Goal: Information Seeking & Learning: Learn about a topic

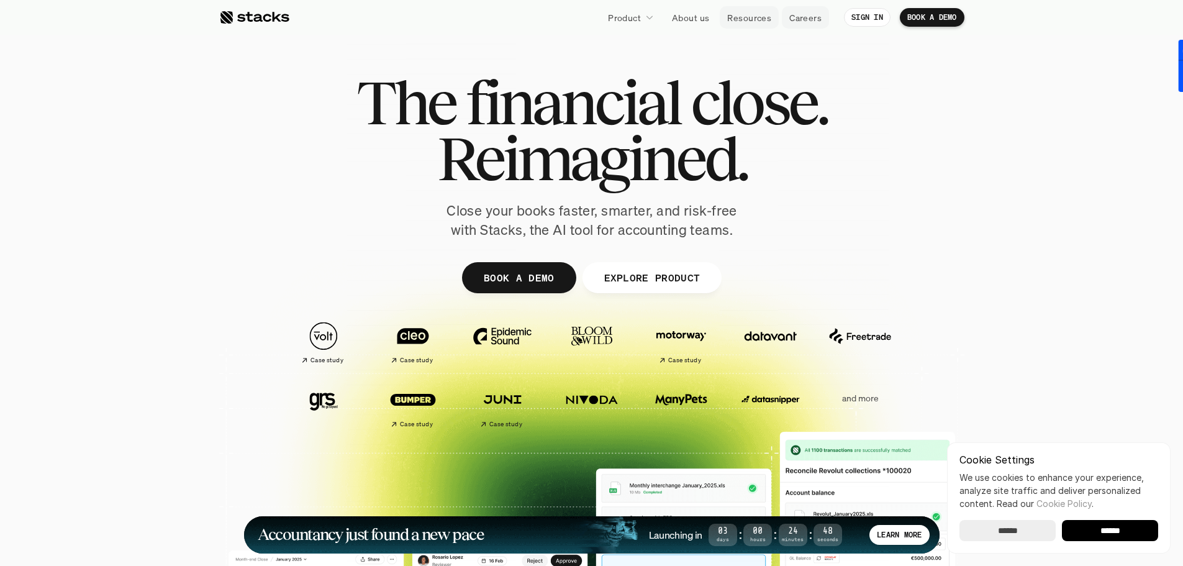
click at [804, 15] on p "Careers" at bounding box center [805, 17] width 32 height 13
drag, startPoint x: 591, startPoint y: 148, endPoint x: 586, endPoint y: 208, distance: 60.4
click at [586, 208] on div "The financial close. Reimagined. Close your books faster, smarter, and risk-fre…" at bounding box center [592, 157] width 696 height 165
click at [586, 208] on p "Close your books faster, smarter, and risk-free with Stacks, the AI tool for ac…" at bounding box center [592, 220] width 311 height 39
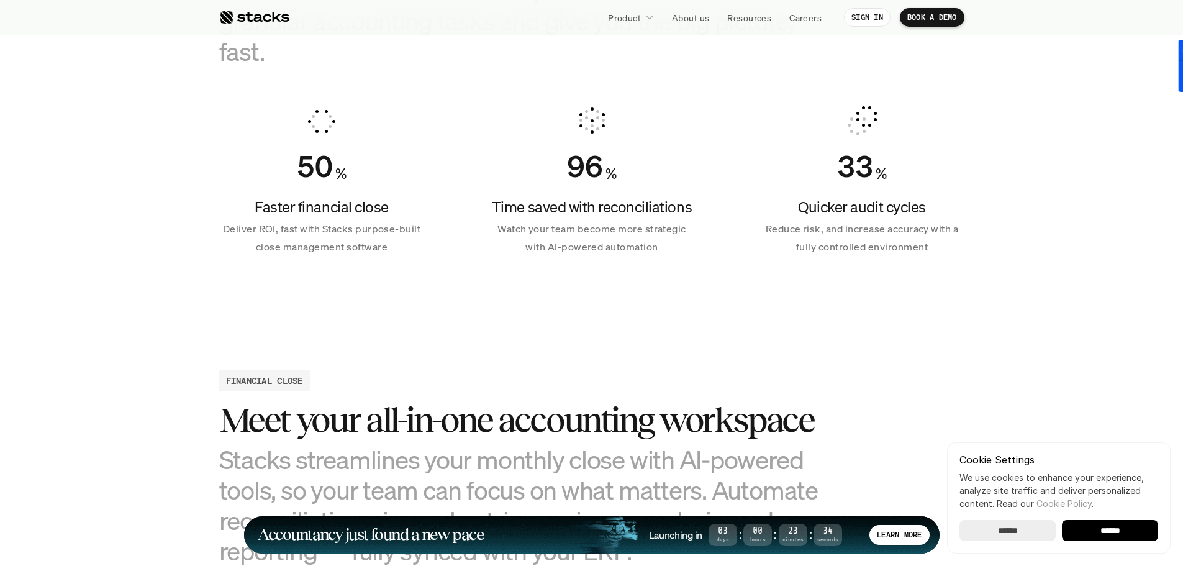
scroll to position [932, 0]
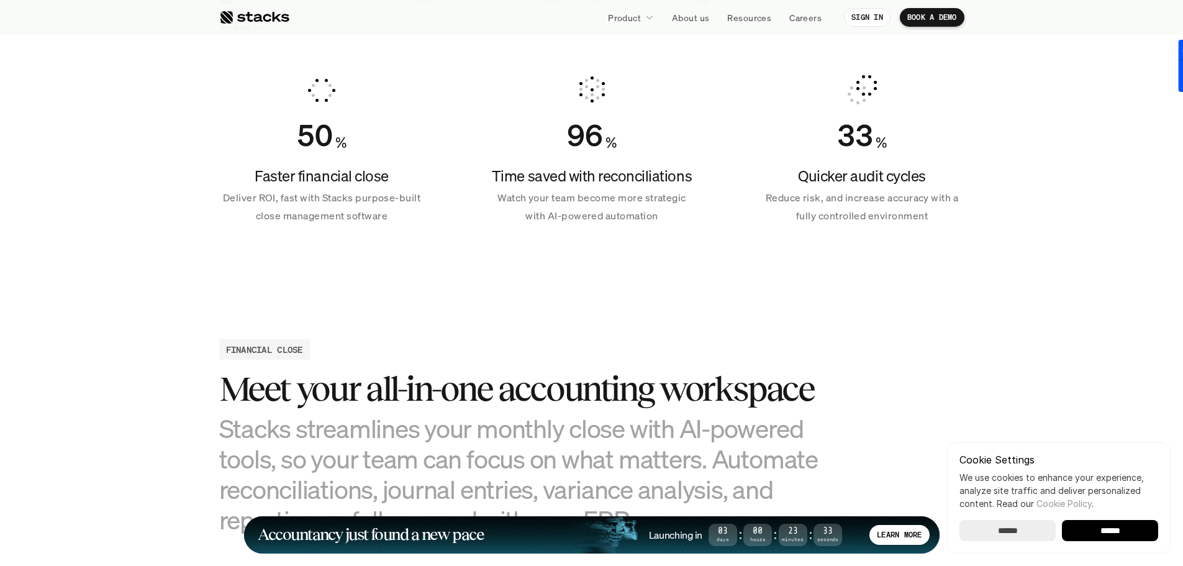
drag, startPoint x: 555, startPoint y: 207, endPoint x: 557, endPoint y: 221, distance: 13.9
click at [558, 221] on p "Watch your team become more strategic with AI-powered automation" at bounding box center [591, 207] width 205 height 36
click at [557, 221] on p "Watch your team become more strategic with AI-powered automation" at bounding box center [591, 207] width 205 height 36
drag, startPoint x: 556, startPoint y: 221, endPoint x: 555, endPoint y: 178, distance: 43.5
click at [555, 178] on div "Time saved with reconciliations Watch your team become more strategic with AI-p…" at bounding box center [591, 195] width 205 height 59
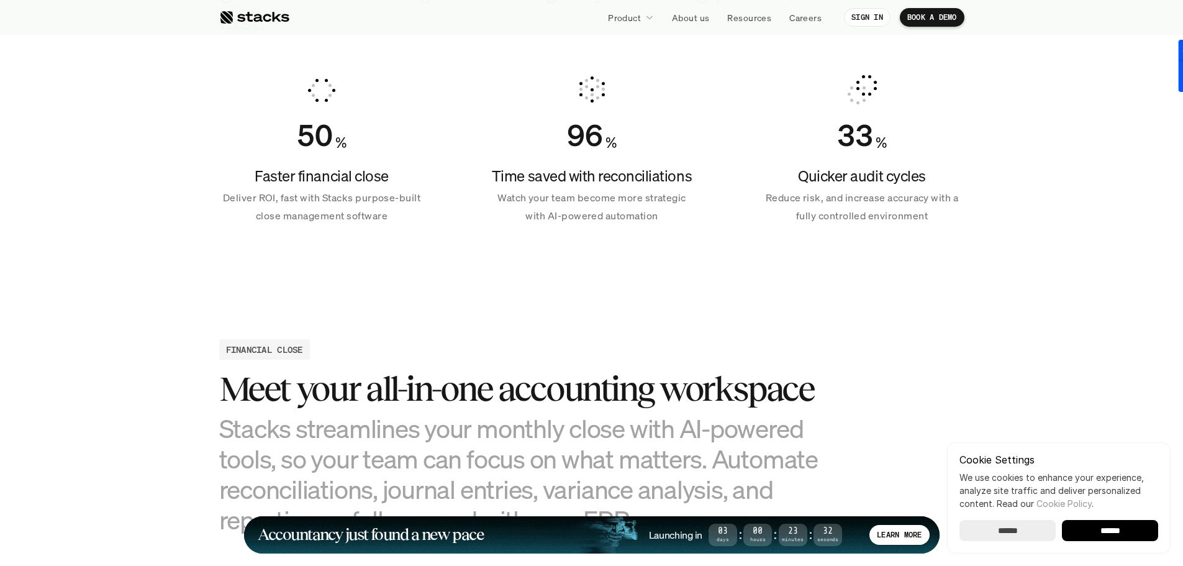
click at [555, 178] on h4 "Time saved with reconciliations" at bounding box center [591, 176] width 205 height 21
click at [553, 176] on h4 "Time saved with reconciliations" at bounding box center [591, 176] width 205 height 21
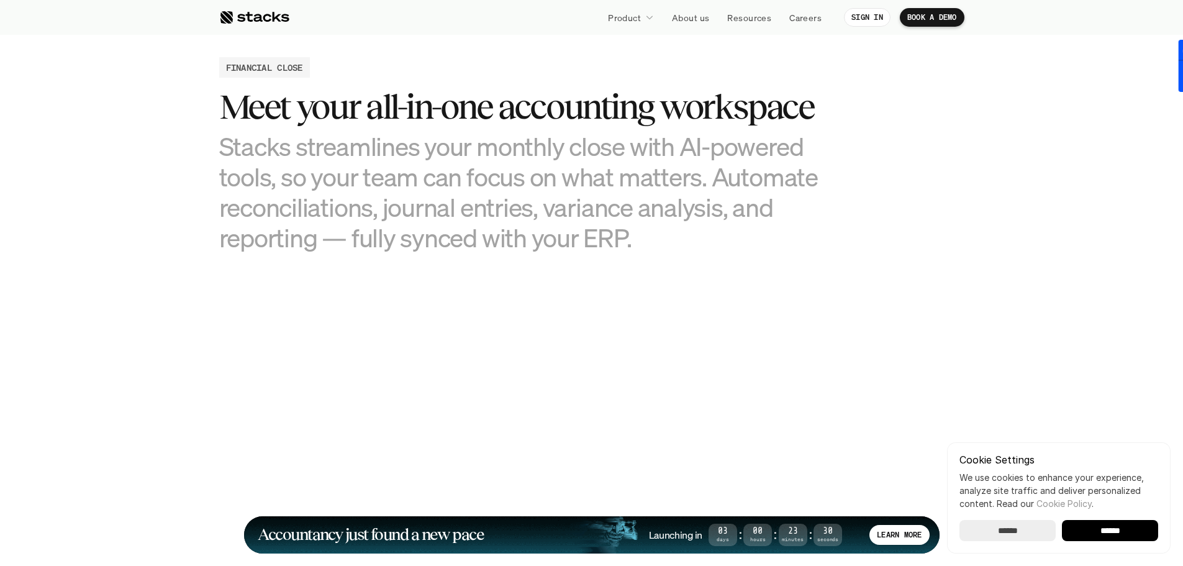
scroll to position [1242, 0]
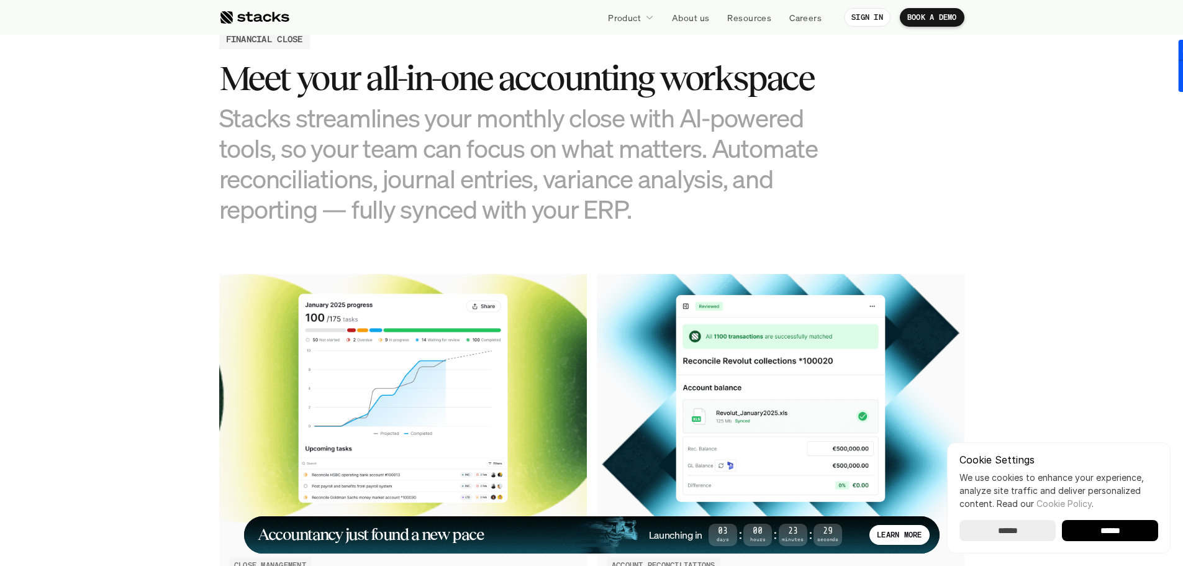
drag, startPoint x: 549, startPoint y: 173, endPoint x: 539, endPoint y: 109, distance: 64.7
click at [539, 110] on h3 "Stacks streamlines your monthly close with AI-powered tools, so your team can f…" at bounding box center [529, 163] width 621 height 122
click at [539, 109] on h3 "Stacks streamlines your monthly close with AI-powered tools, so your team can f…" at bounding box center [529, 163] width 621 height 122
click at [772, 12] on link "Resources" at bounding box center [749, 17] width 59 height 22
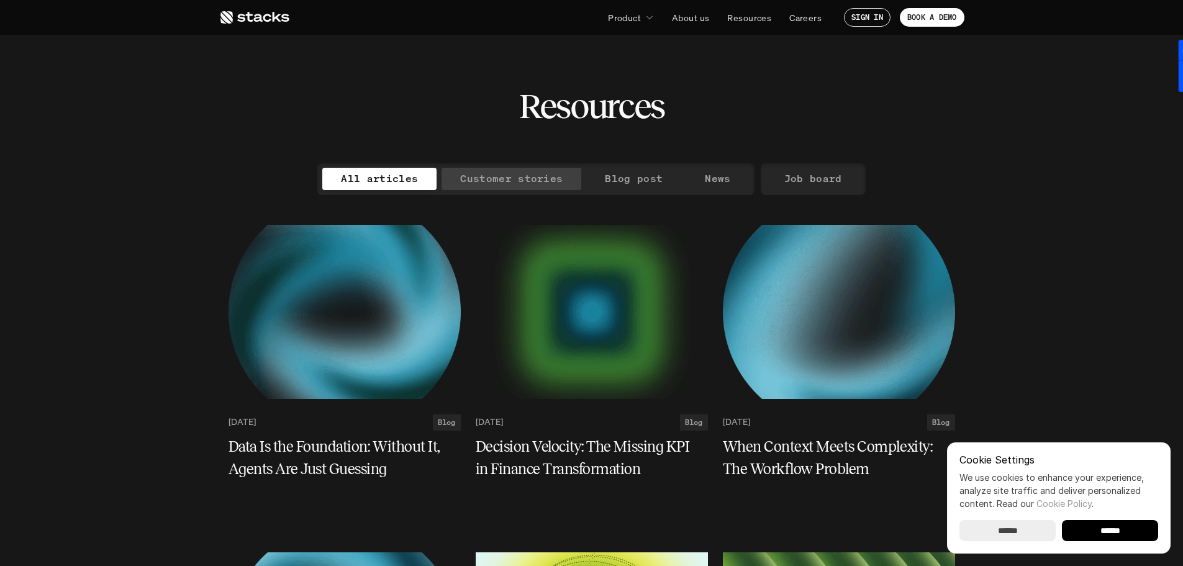
click at [534, 169] on link "Customer stories" at bounding box center [512, 179] width 140 height 22
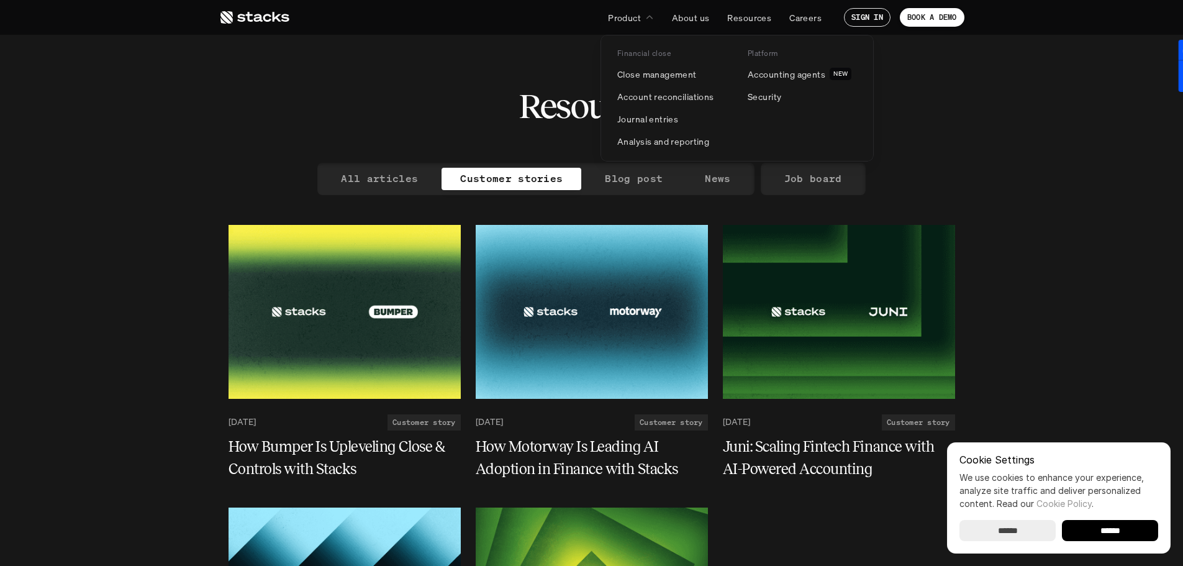
click at [624, 12] on p "Product" at bounding box center [624, 17] width 33 height 13
click at [620, 16] on p "Product" at bounding box center [624, 17] width 33 height 13
click at [642, 77] on p "Close management" at bounding box center [656, 74] width 79 height 13
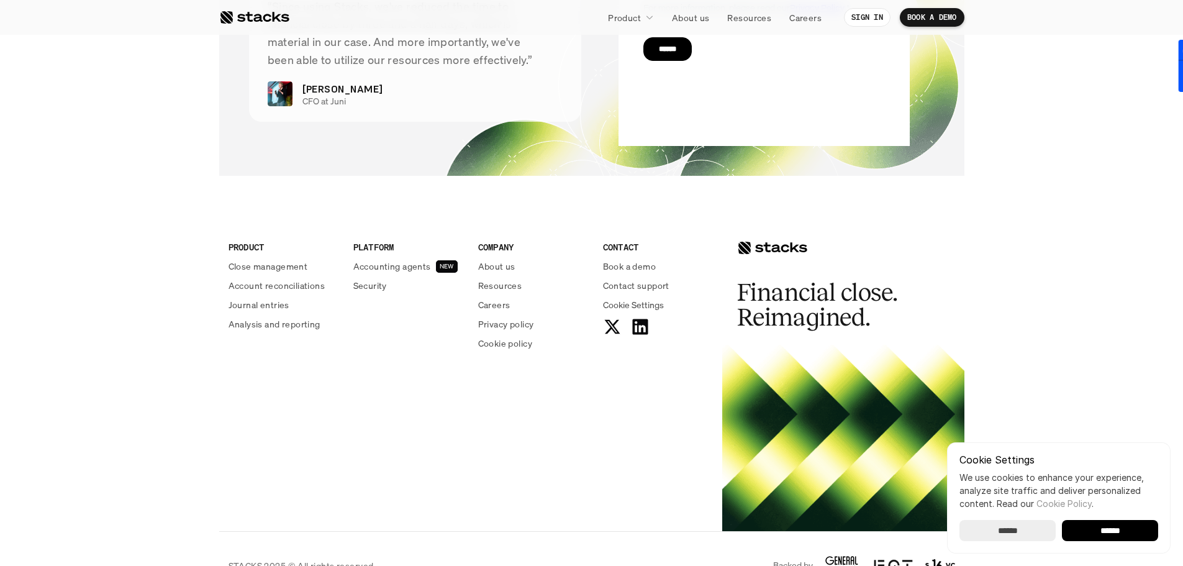
scroll to position [2682, 0]
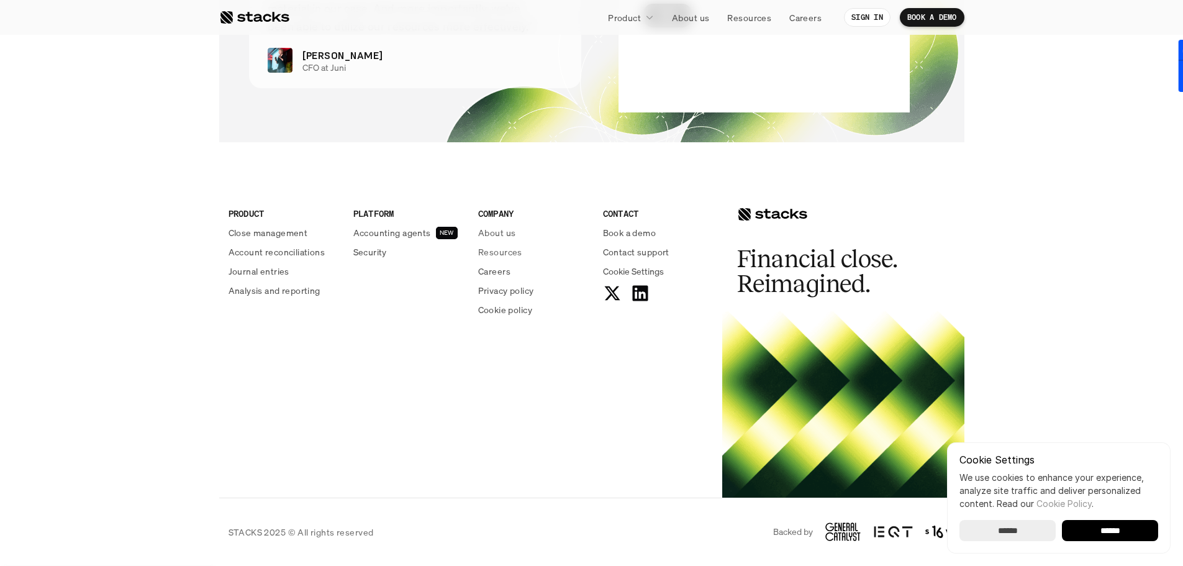
click at [491, 276] on p "Careers" at bounding box center [494, 271] width 32 height 13
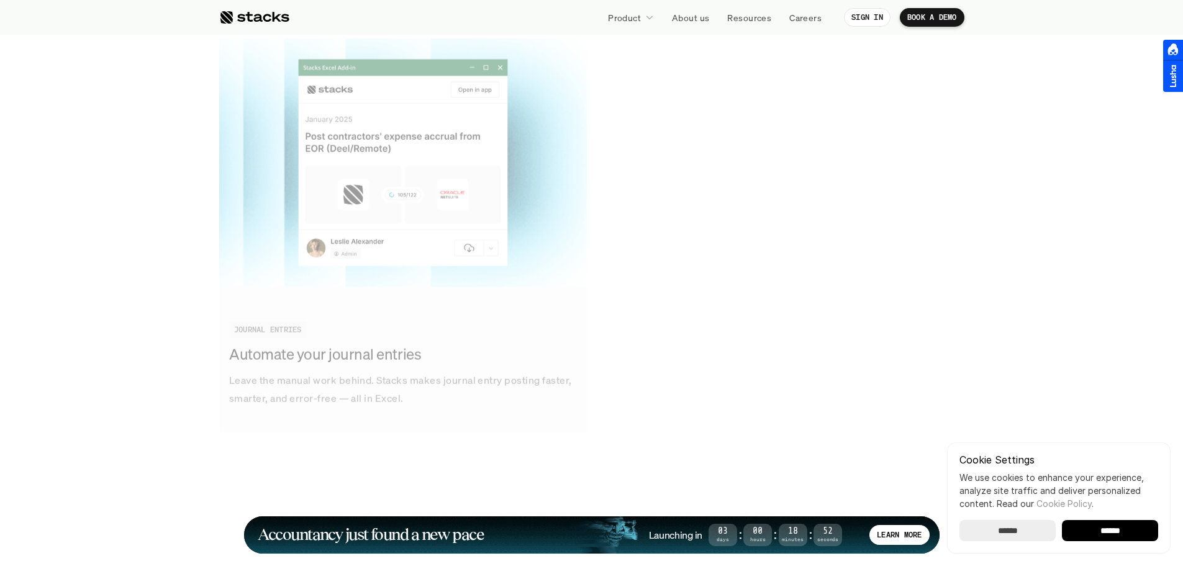
scroll to position [4525, 0]
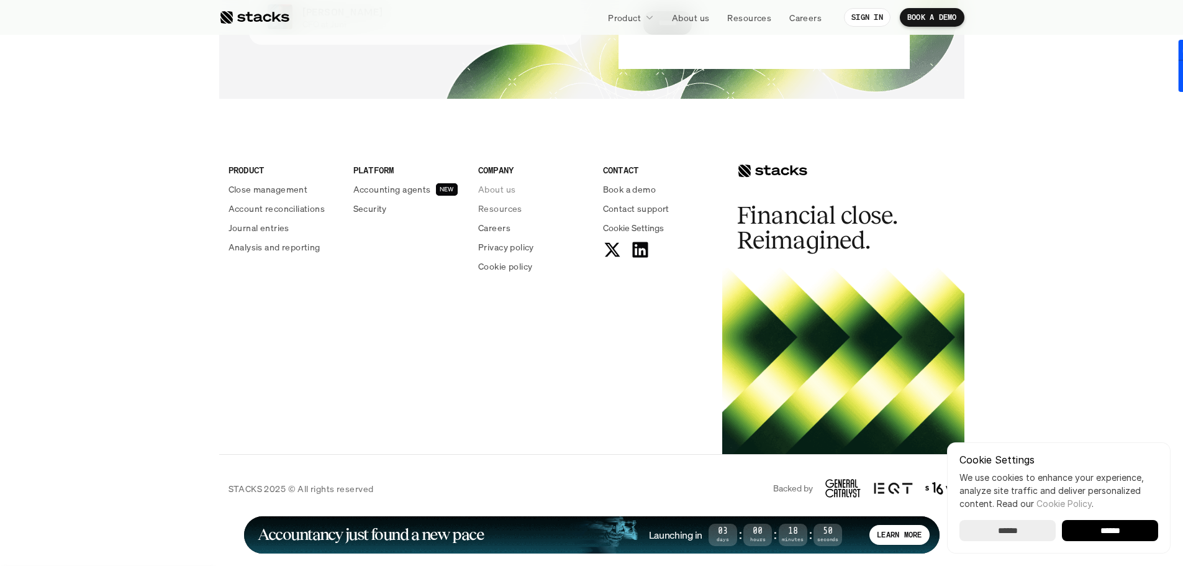
click at [491, 191] on p "About us" at bounding box center [496, 189] width 37 height 13
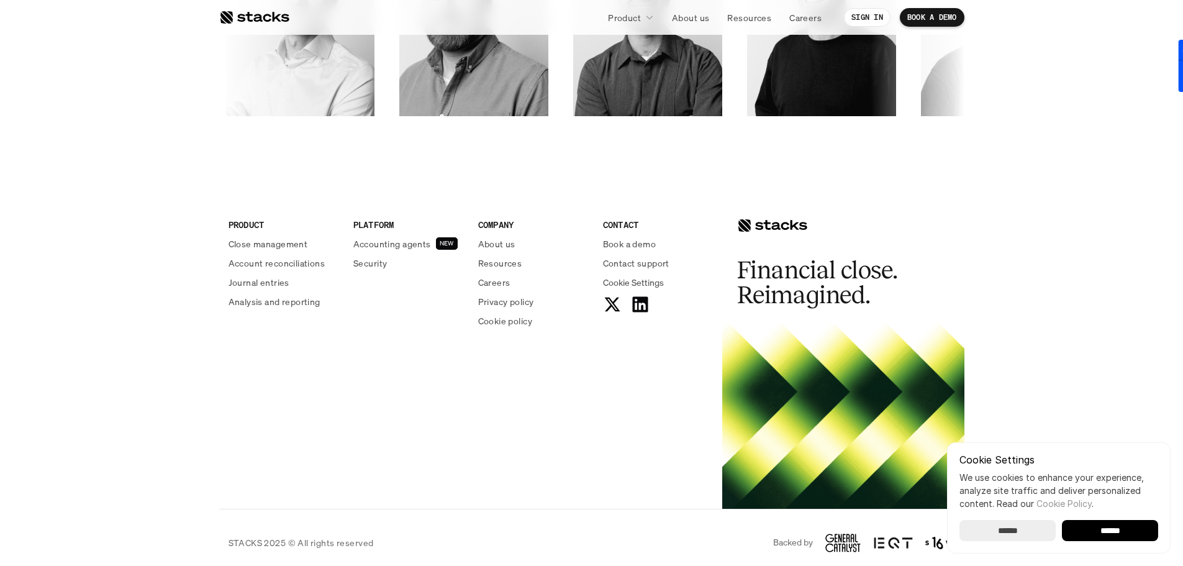
scroll to position [2143, 0]
